Goal: Task Accomplishment & Management: Use online tool/utility

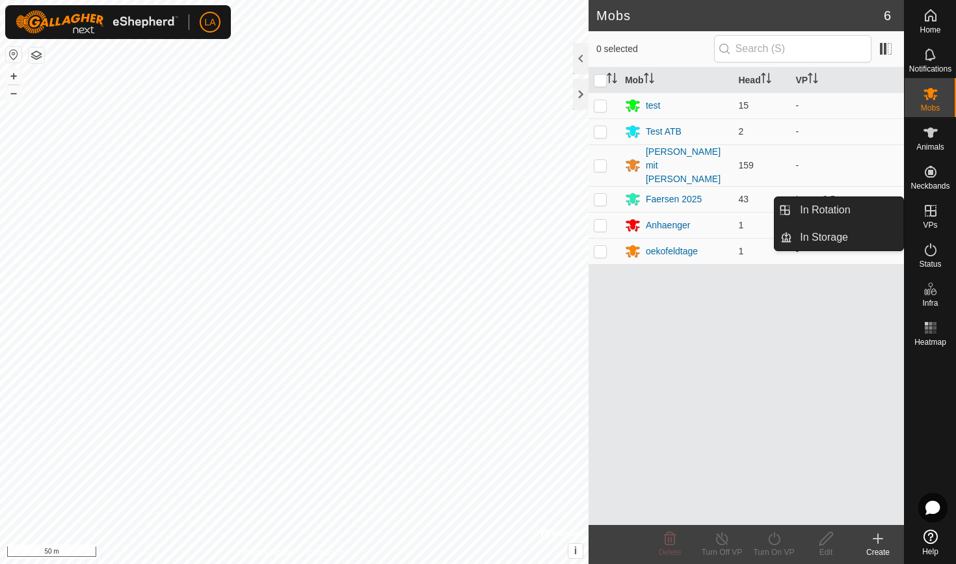
click at [929, 208] on icon at bounding box center [931, 211] width 16 height 16
click at [839, 216] on link "In Rotation" at bounding box center [847, 210] width 111 height 26
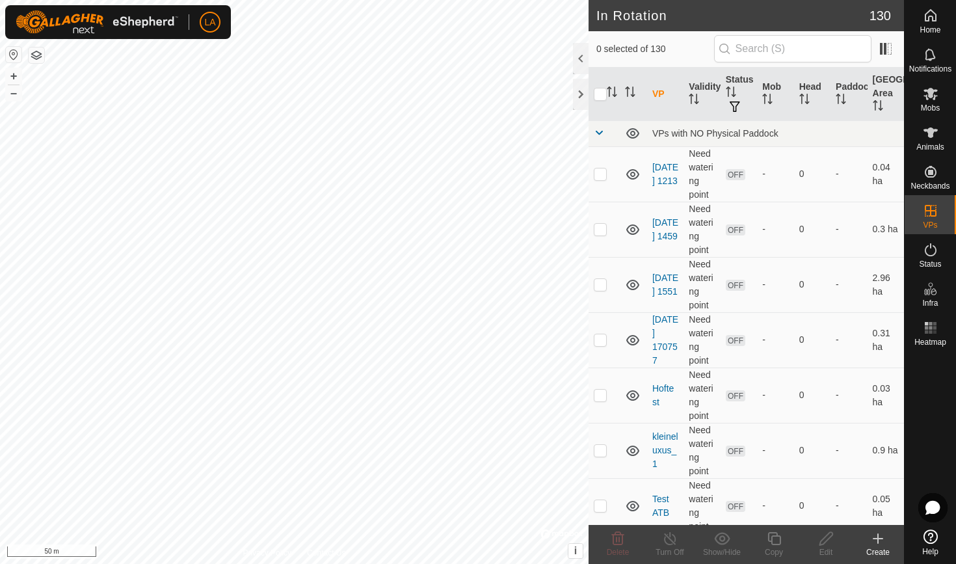
click at [876, 540] on icon at bounding box center [878, 539] width 16 height 16
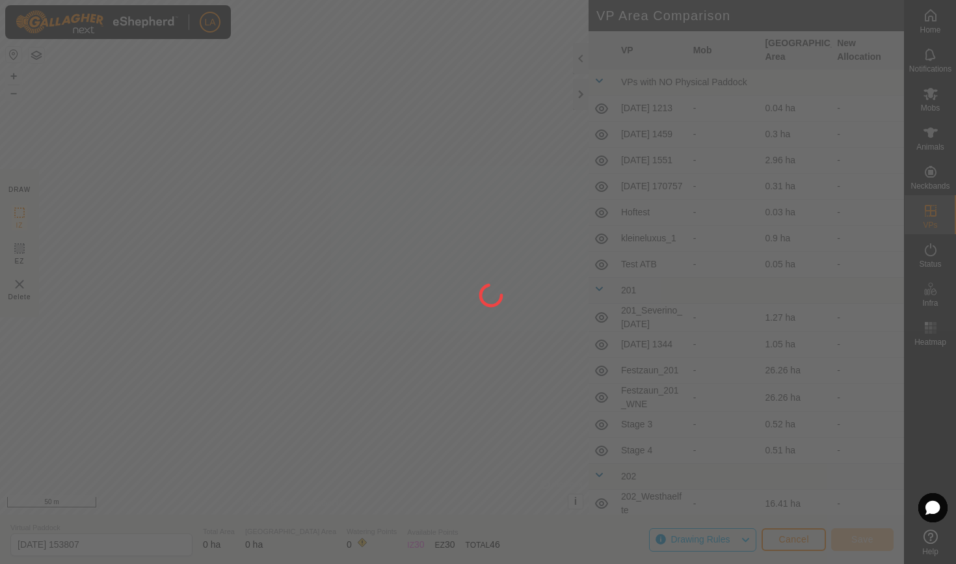
click at [388, 233] on div at bounding box center [478, 282] width 956 height 564
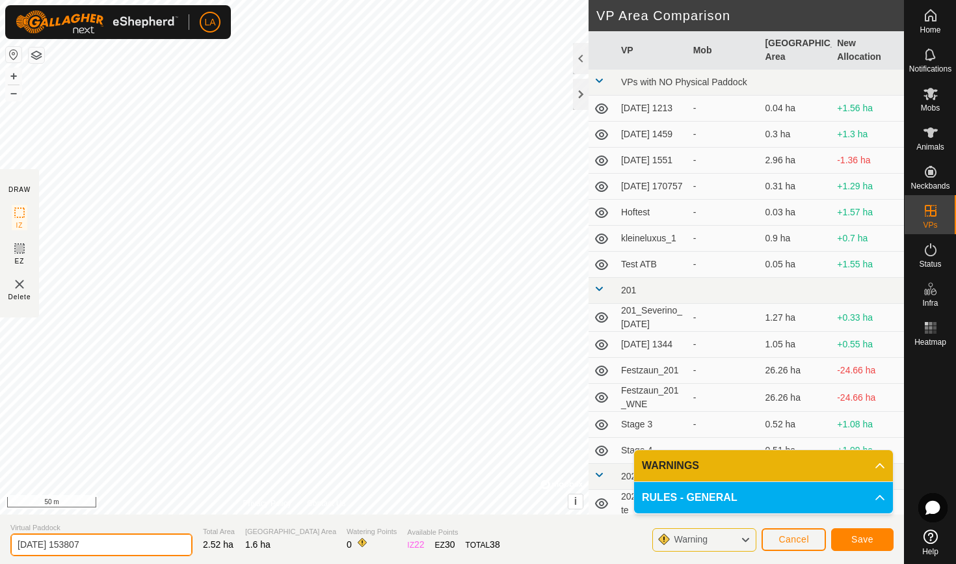
click at [55, 544] on input "2025-08-15 153807" at bounding box center [101, 544] width 182 height 23
click at [65, 538] on input "Luxus 2.6" at bounding box center [101, 544] width 182 height 23
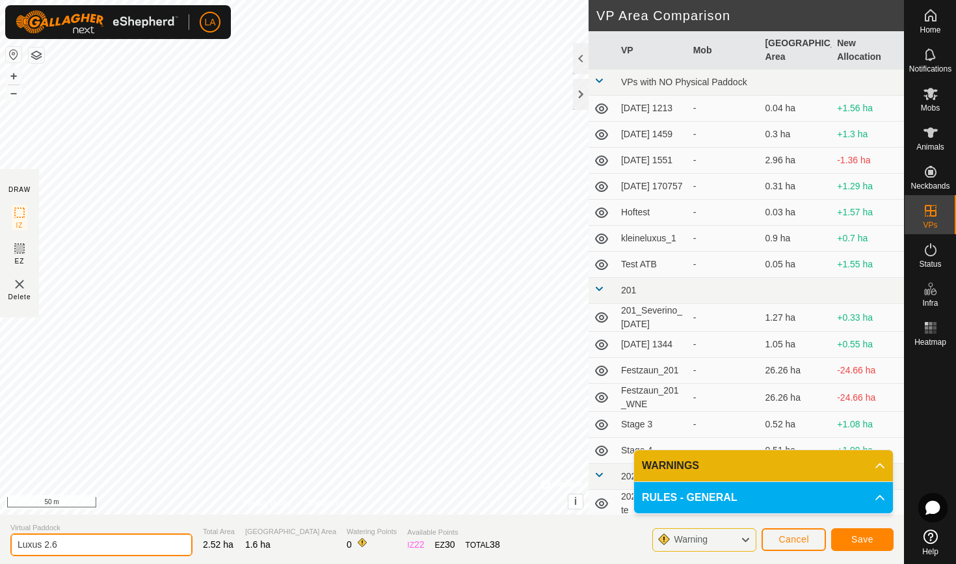
click at [65, 538] on input "Luxus 2.6" at bounding box center [101, 544] width 182 height 23
type input "Luxus 2.6"
click at [860, 540] on span "Save" at bounding box center [862, 539] width 22 height 10
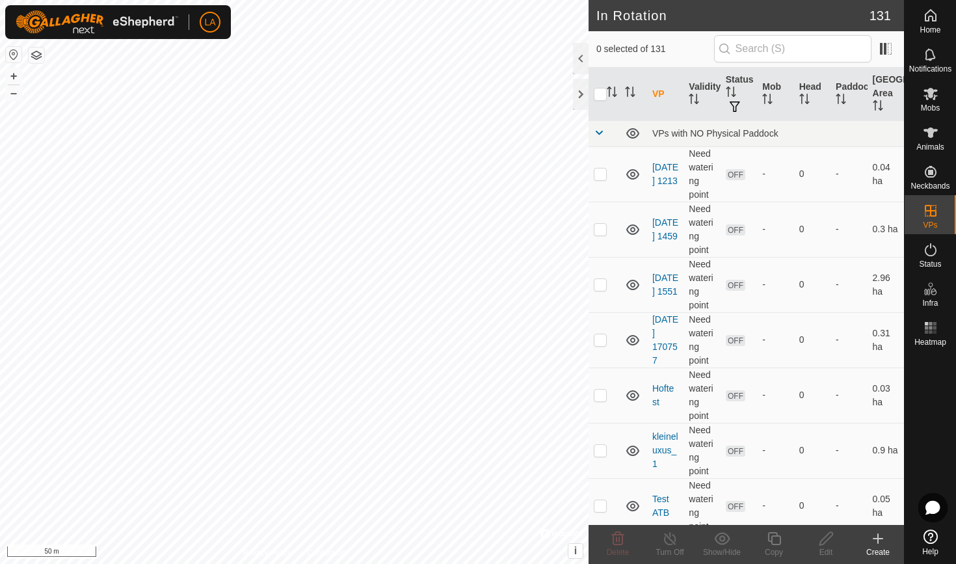
click at [925, 98] on icon at bounding box center [931, 94] width 16 height 16
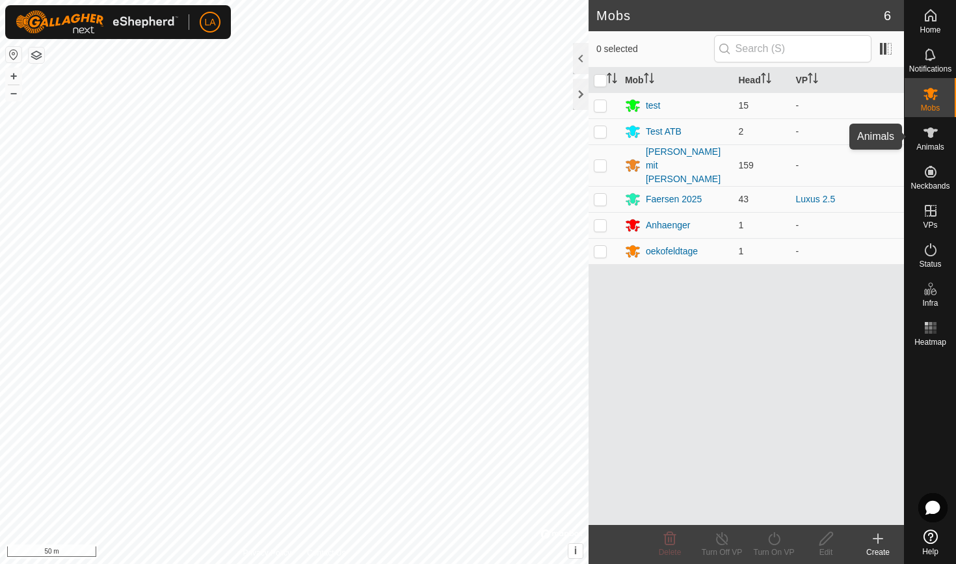
click at [927, 132] on icon at bounding box center [930, 132] width 14 height 10
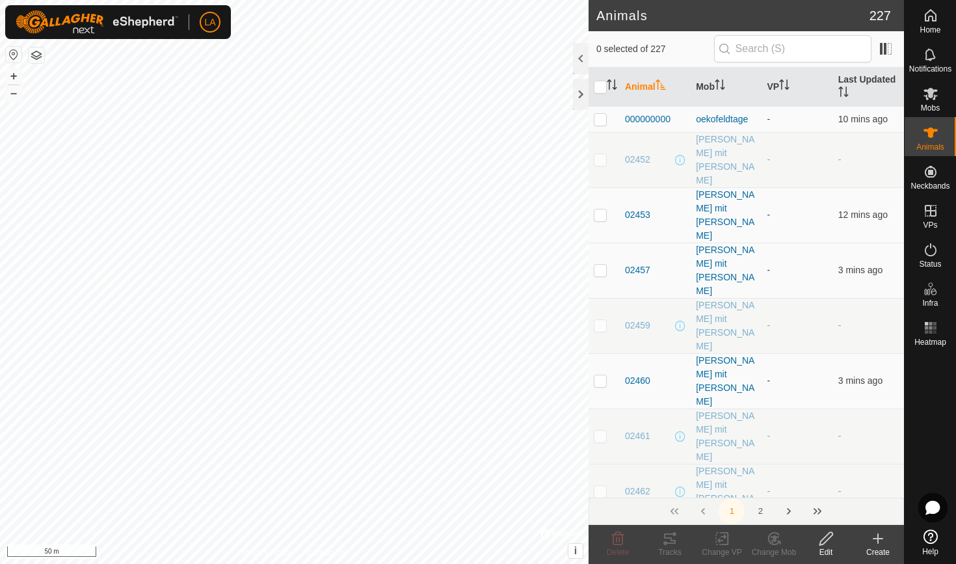
click at [919, 99] on es-mob-svg-icon at bounding box center [930, 93] width 23 height 21
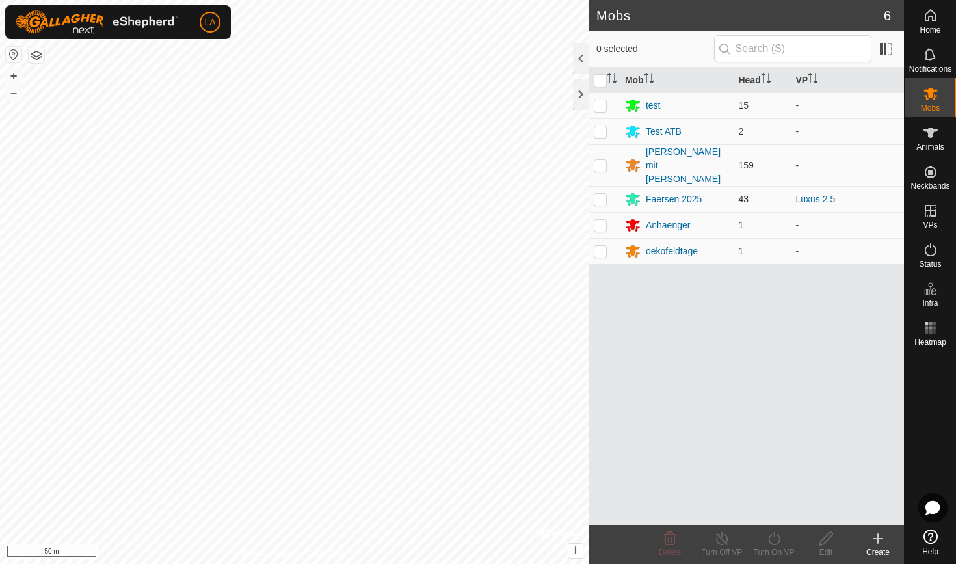
click at [605, 194] on p-checkbox at bounding box center [600, 199] width 13 height 10
checkbox input "true"
click at [774, 541] on icon at bounding box center [774, 539] width 16 height 16
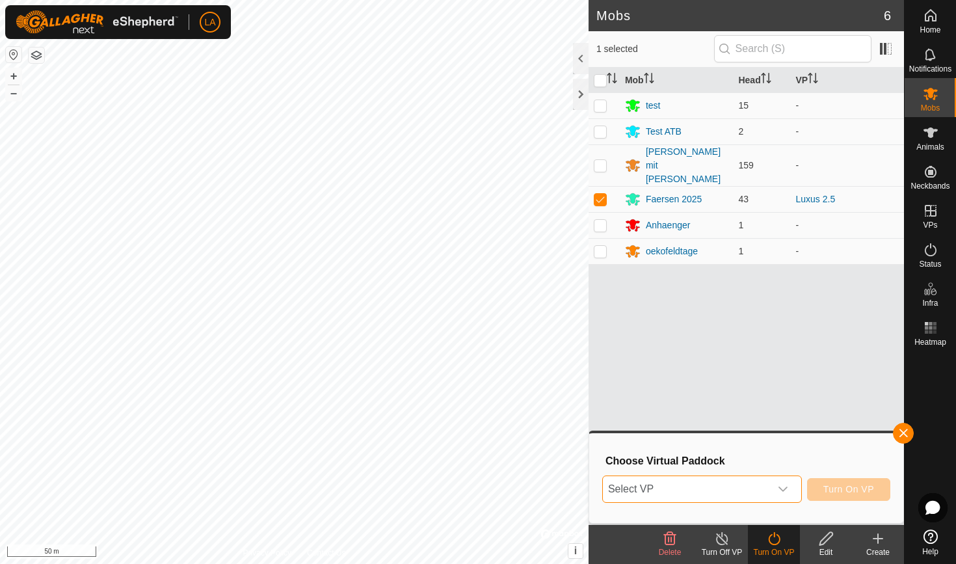
click at [705, 494] on span "Select VP" at bounding box center [686, 489] width 167 height 26
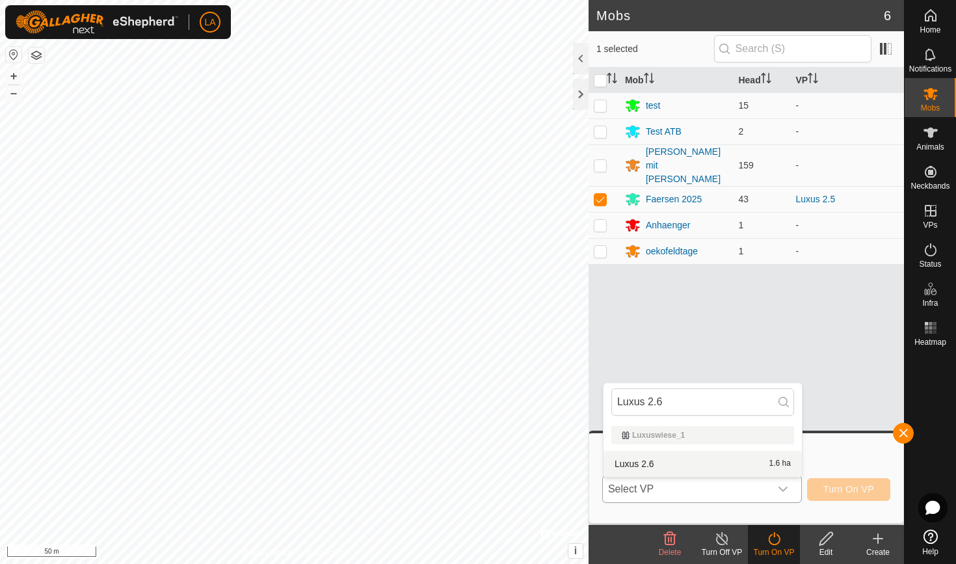
type input "Luxus 2.6"
click at [672, 462] on li "Luxus 2.6 1.6 ha" at bounding box center [702, 464] width 198 height 26
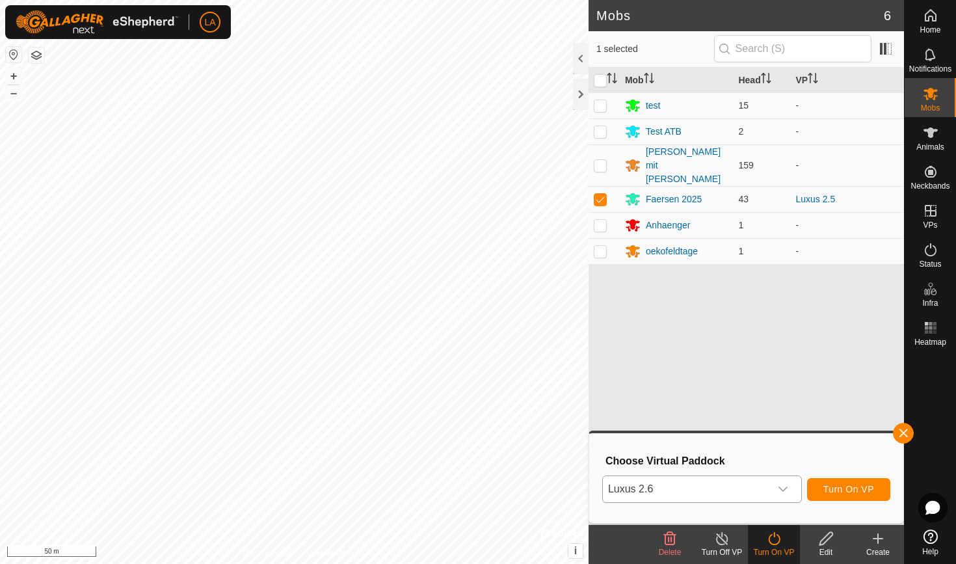
click at [848, 485] on span "Turn On VP" at bounding box center [848, 489] width 51 height 10
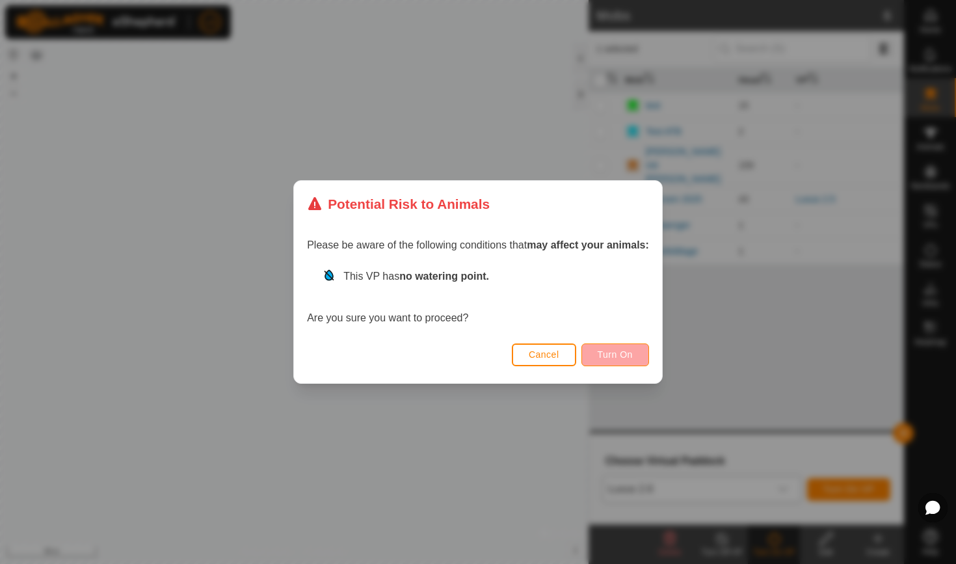
click at [619, 356] on span "Turn On" at bounding box center [615, 354] width 35 height 10
